Goal: Use online tool/utility: Utilize a website feature to perform a specific function

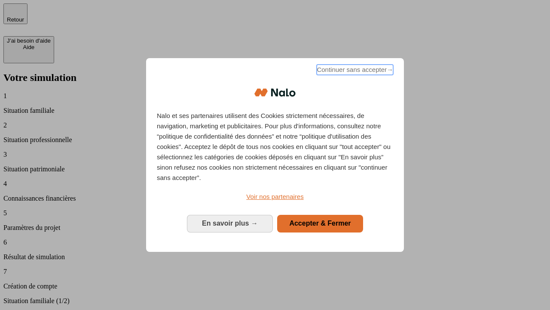
click at [354, 71] on span "Continuer sans accepter →" at bounding box center [355, 70] width 77 height 10
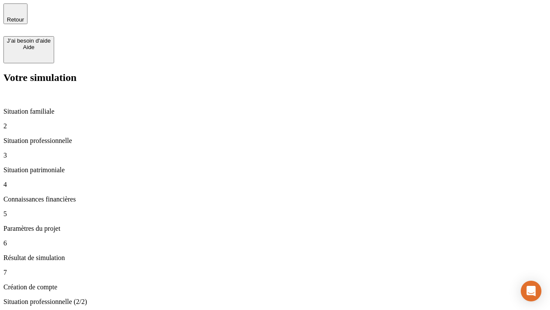
type input "70 000"
type input "1 000"
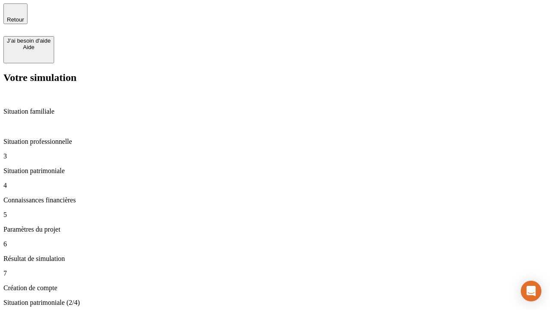
type input "800"
type input "6"
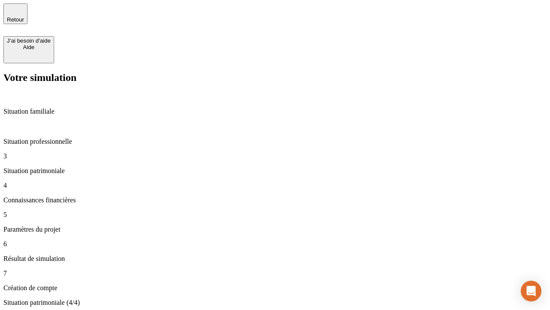
type input "400"
type input "3"
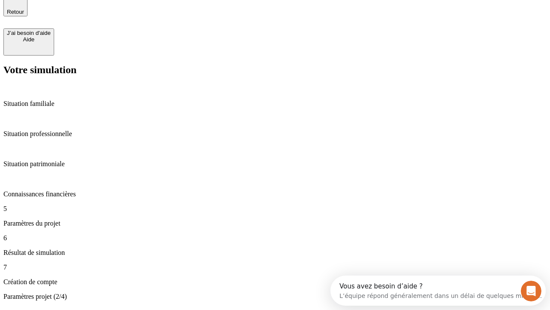
type input "35"
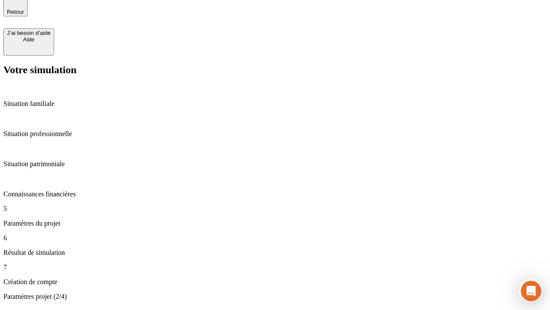
type input "500"
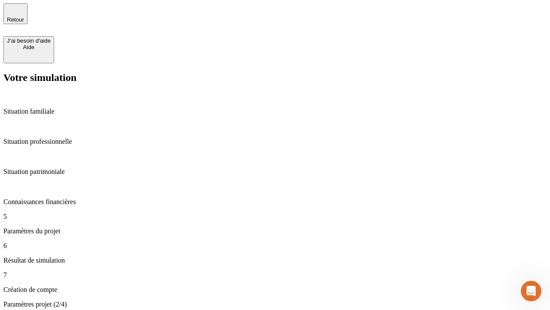
type input "640"
